Goal: Information Seeking & Learning: Learn about a topic

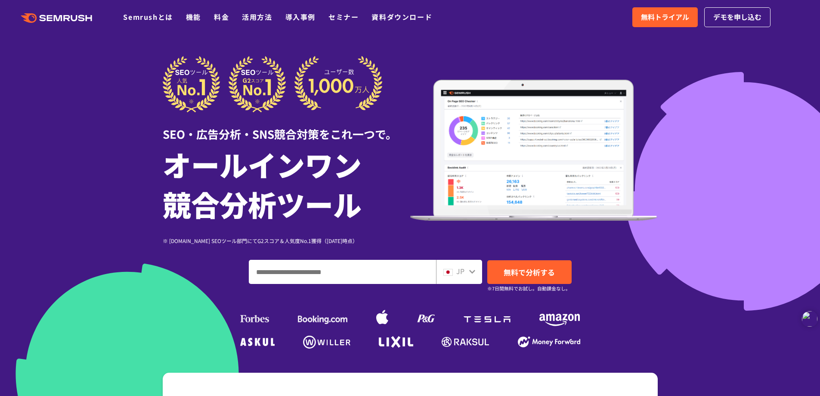
click at [296, 272] on input "ドメイン、キーワードまたはURLを入力してください" at bounding box center [342, 271] width 186 height 23
click at [471, 272] on icon at bounding box center [472, 271] width 7 height 7
click at [471, 272] on icon at bounding box center [472, 272] width 6 height 4
click at [464, 273] on span "JP" at bounding box center [460, 271] width 8 height 10
click at [471, 273] on icon at bounding box center [472, 271] width 7 height 7
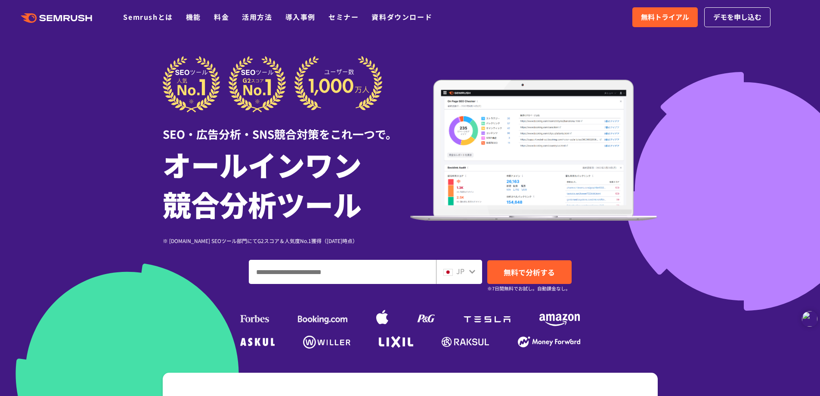
click at [468, 273] on div "JP" at bounding box center [458, 271] width 28 height 11
click at [298, 271] on input "ドメイン、キーワードまたはURLを入力してください" at bounding box center [342, 271] width 186 height 23
type input "**********"
click at [522, 271] on span "無料で分析する" at bounding box center [529, 272] width 51 height 11
